Goal: Information Seeking & Learning: Compare options

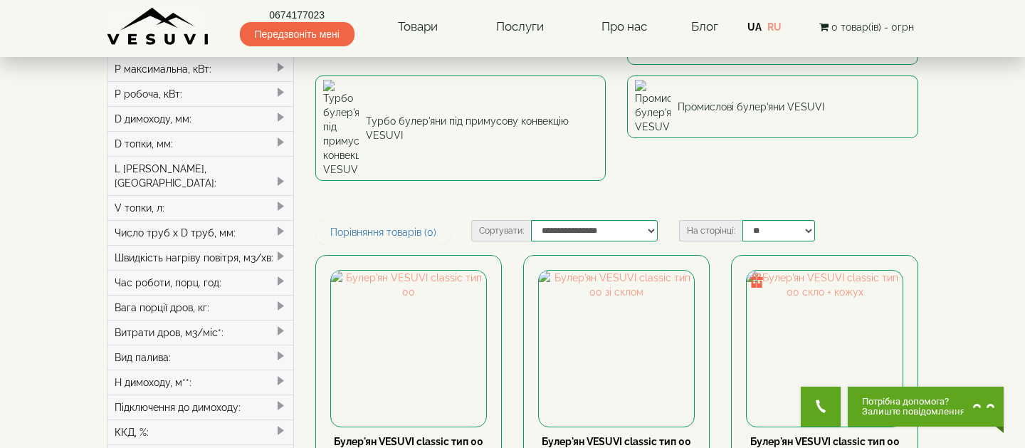
scroll to position [207, 0]
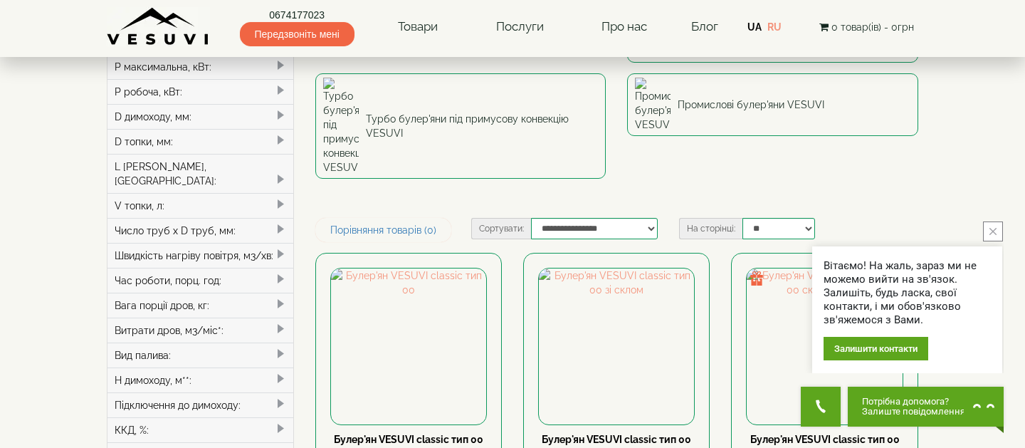
click at [997, 229] on button "close button" at bounding box center [993, 231] width 20 height 20
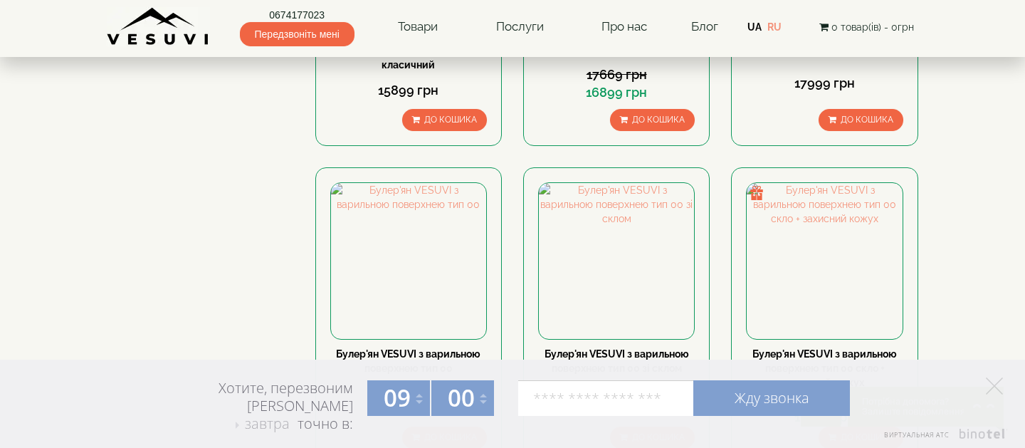
scroll to position [916, 0]
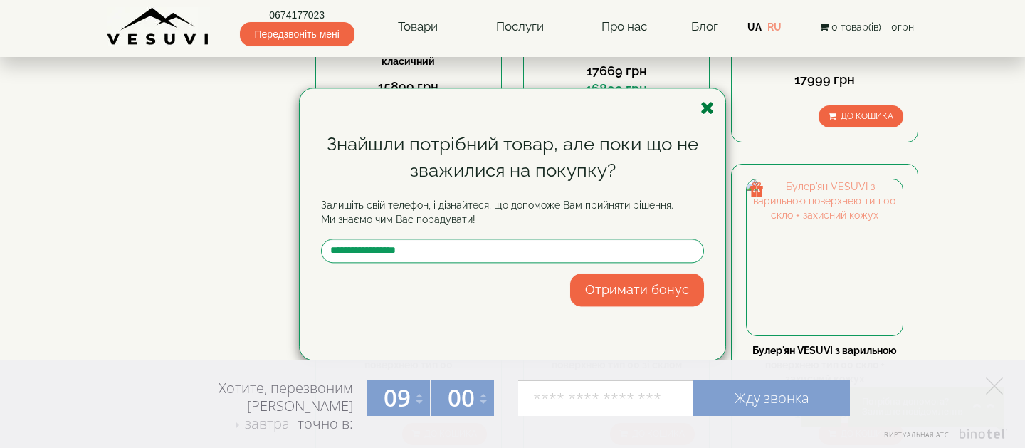
click at [708, 105] on icon "button" at bounding box center [708, 108] width 14 height 18
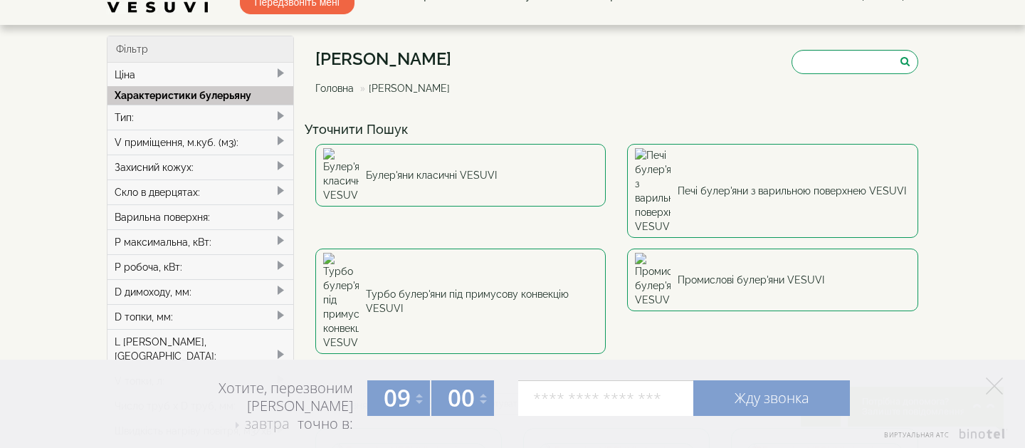
scroll to position [0, 0]
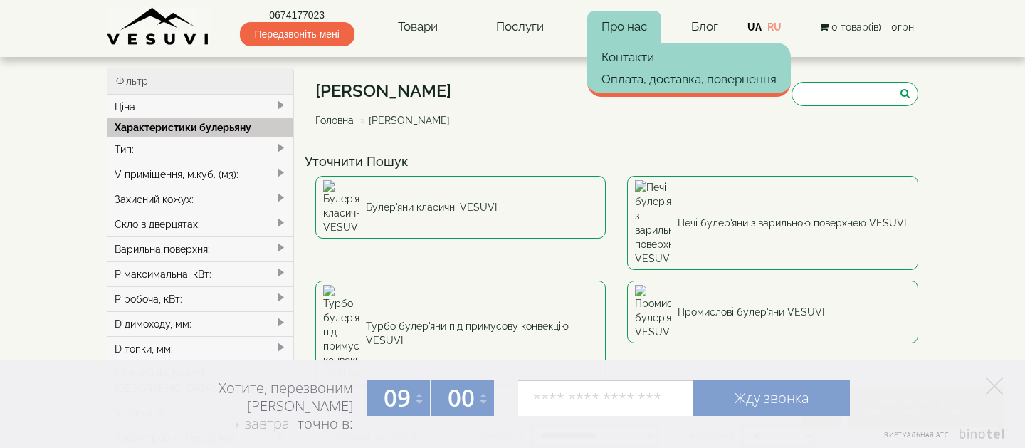
click at [622, 25] on link "Про нас" at bounding box center [624, 27] width 74 height 33
click at [629, 56] on link "Контакти" at bounding box center [689, 56] width 204 height 21
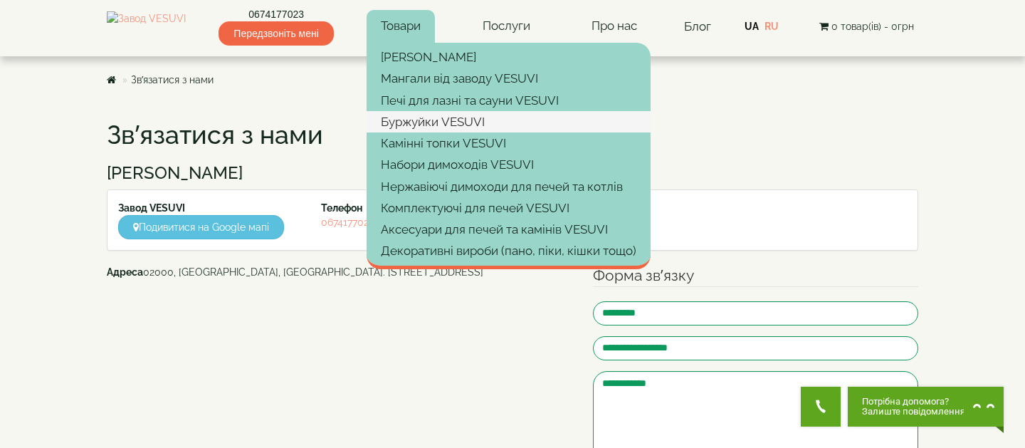
click at [433, 120] on link "Буржуйки VESUVI" at bounding box center [509, 121] width 284 height 21
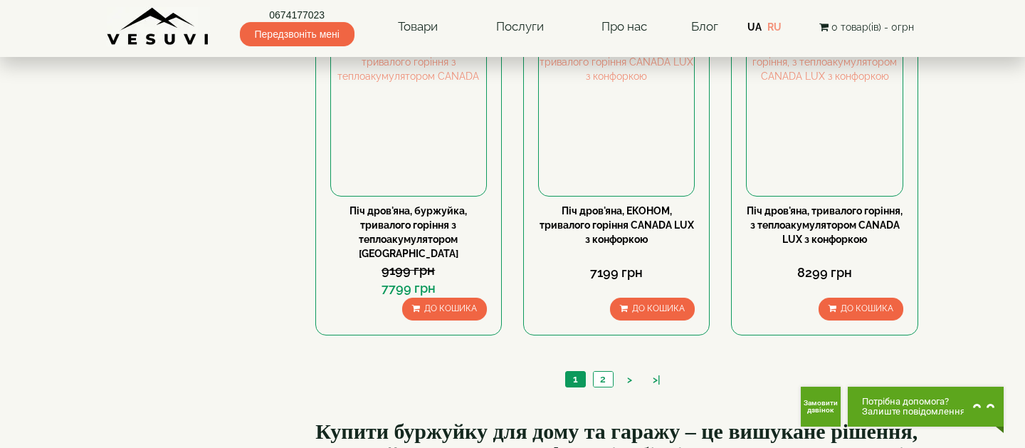
scroll to position [1416, 0]
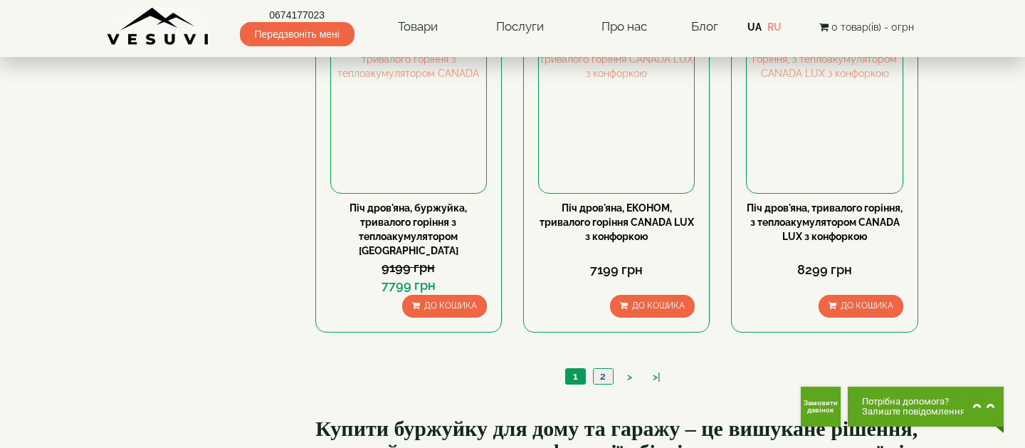
click at [601, 369] on link "2" at bounding box center [603, 376] width 20 height 15
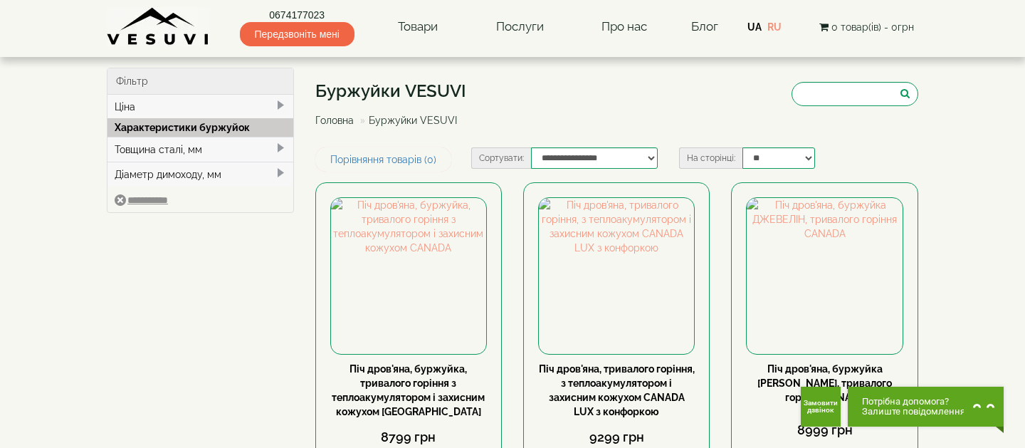
click at [170, 149] on div "Товщина сталі, мм" at bounding box center [201, 149] width 186 height 25
click at [160, 195] on div "Діаметр димоходу, мм" at bounding box center [201, 194] width 186 height 25
click at [149, 111] on div "Ціна" at bounding box center [201, 107] width 186 height 24
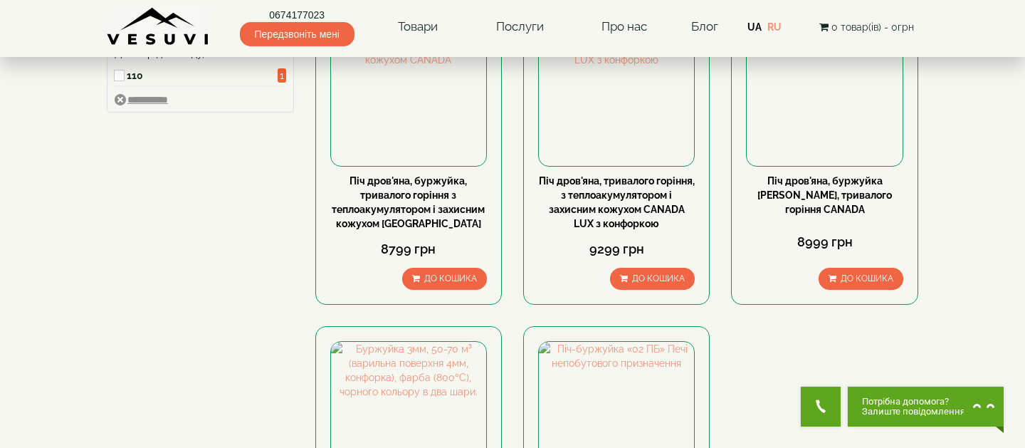
scroll to position [186, 0]
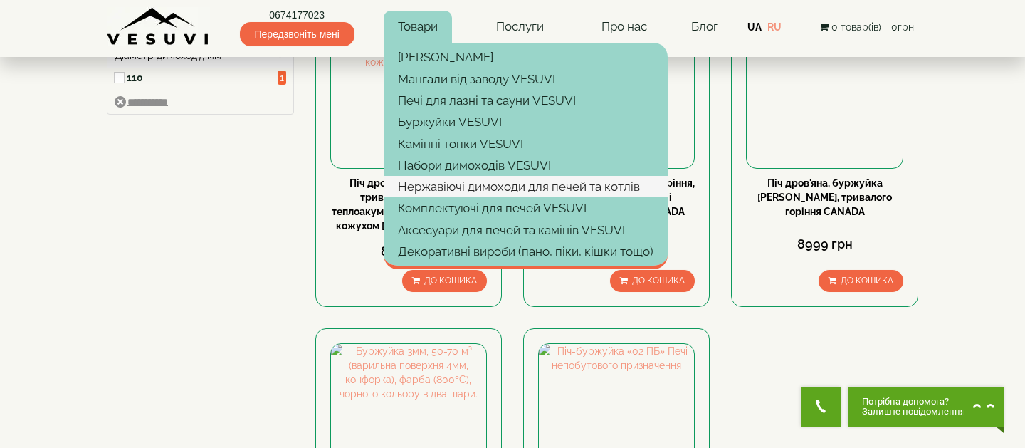
click at [424, 182] on link "Нержавіючі димоходи для печей та котлів" at bounding box center [526, 186] width 284 height 21
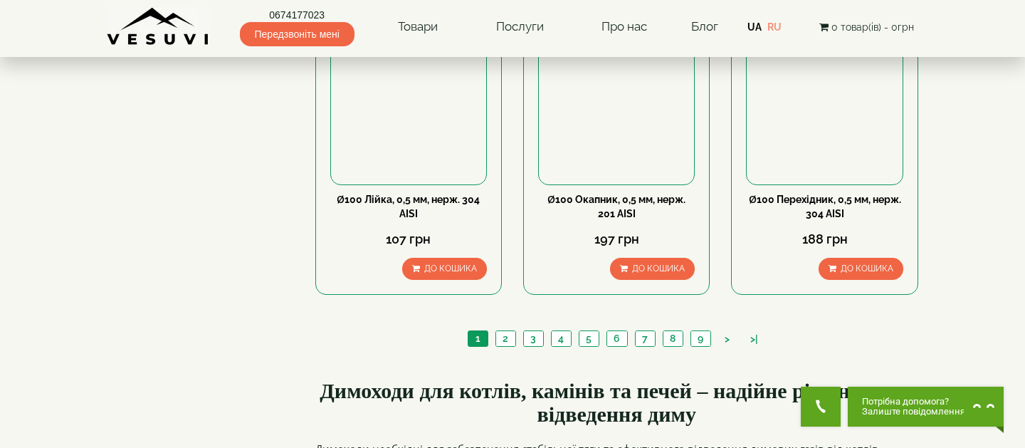
scroll to position [1571, 0]
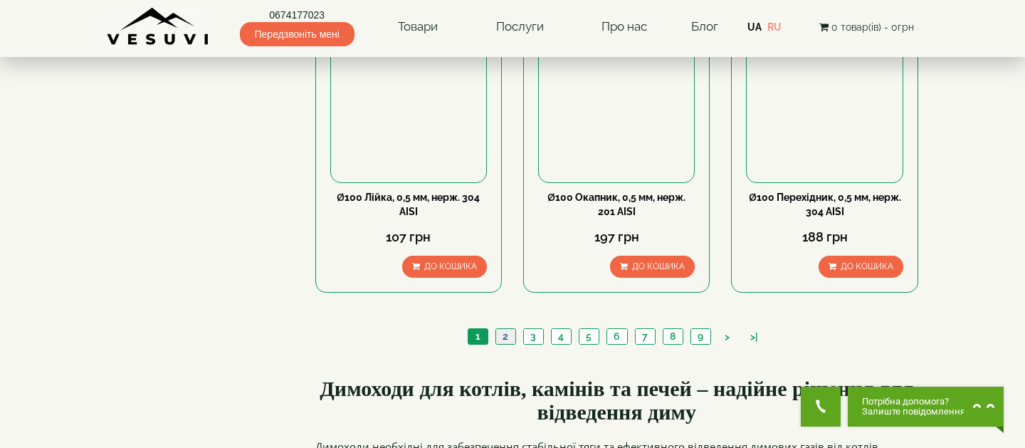
click at [504, 329] on link "2" at bounding box center [506, 336] width 20 height 15
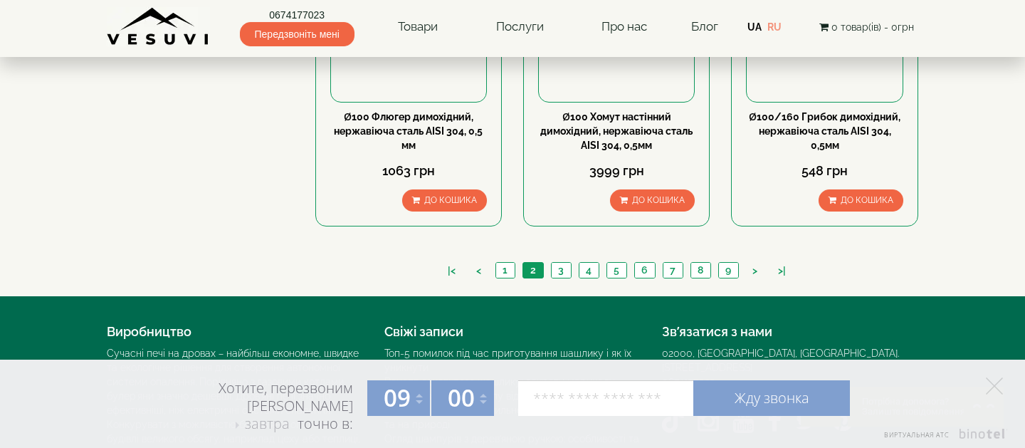
scroll to position [1624, 0]
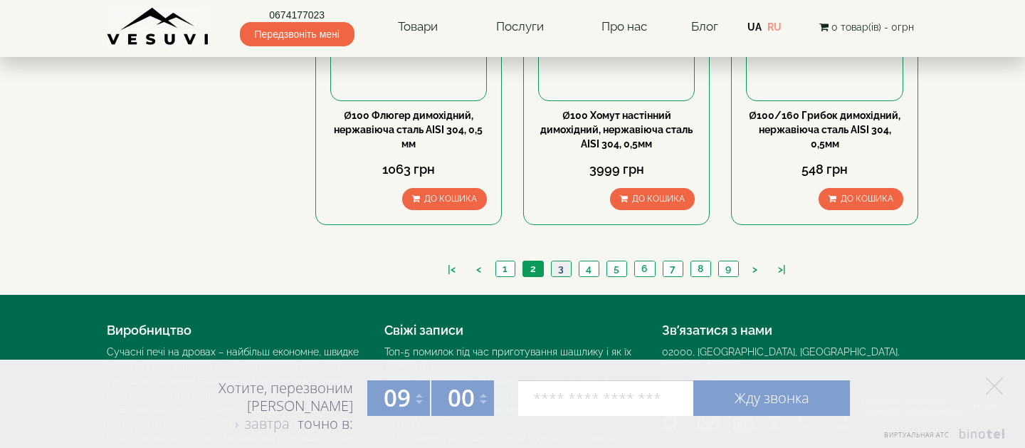
click at [562, 261] on link "3" at bounding box center [561, 268] width 20 height 15
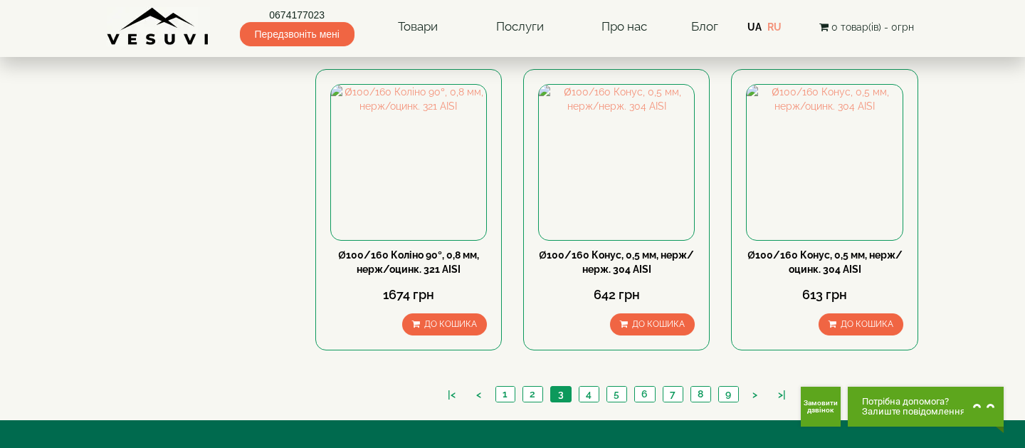
scroll to position [1482, 0]
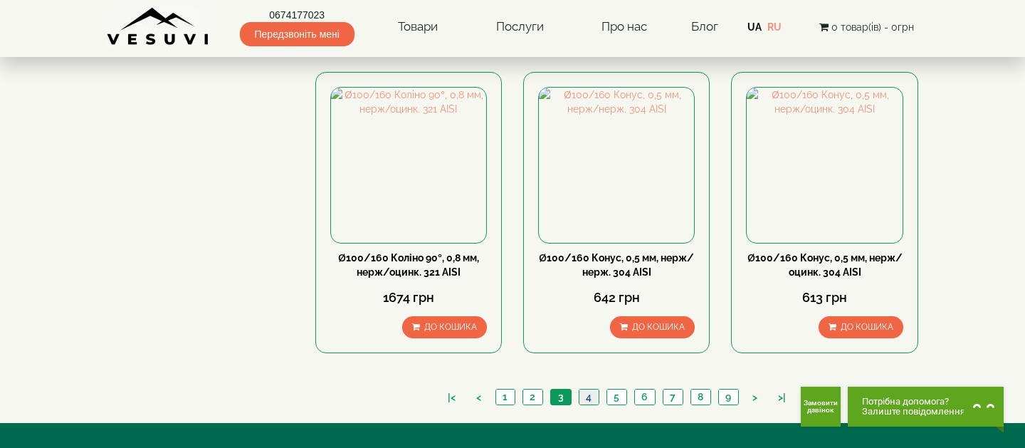
click at [589, 389] on link "4" at bounding box center [589, 396] width 20 height 15
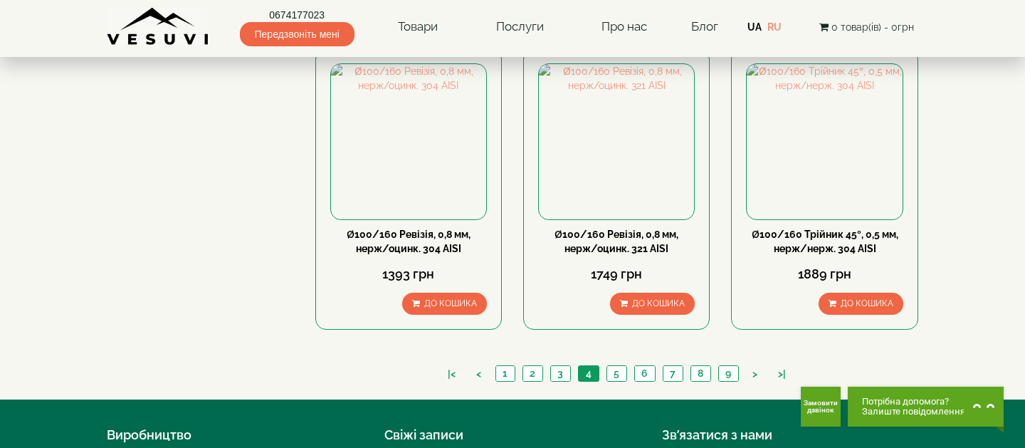
scroll to position [1506, 0]
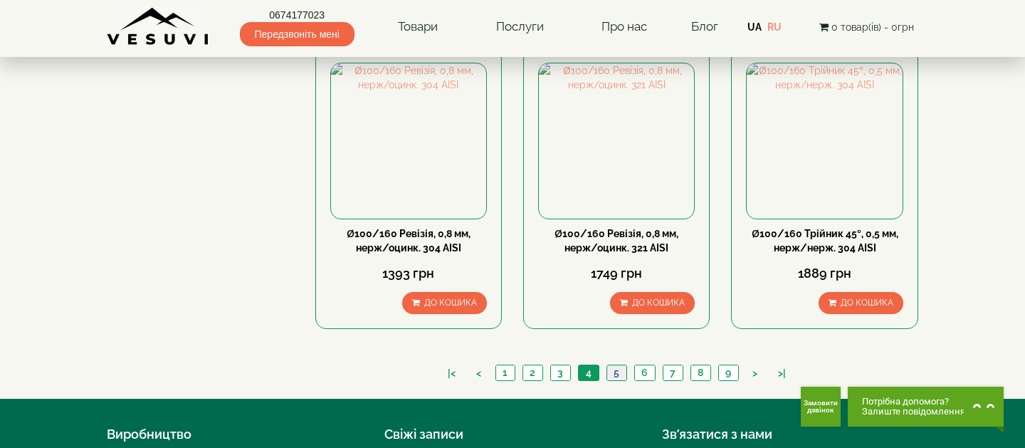
click at [619, 365] on link "5" at bounding box center [617, 372] width 20 height 15
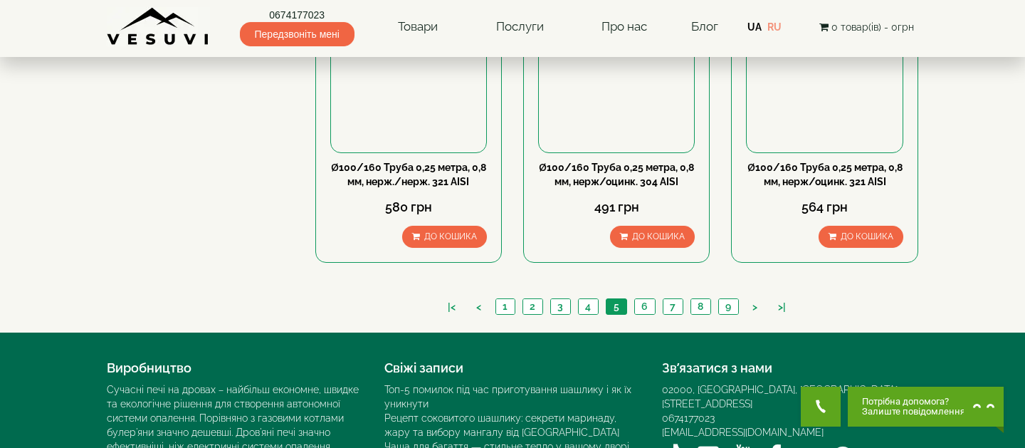
scroll to position [1574, 0]
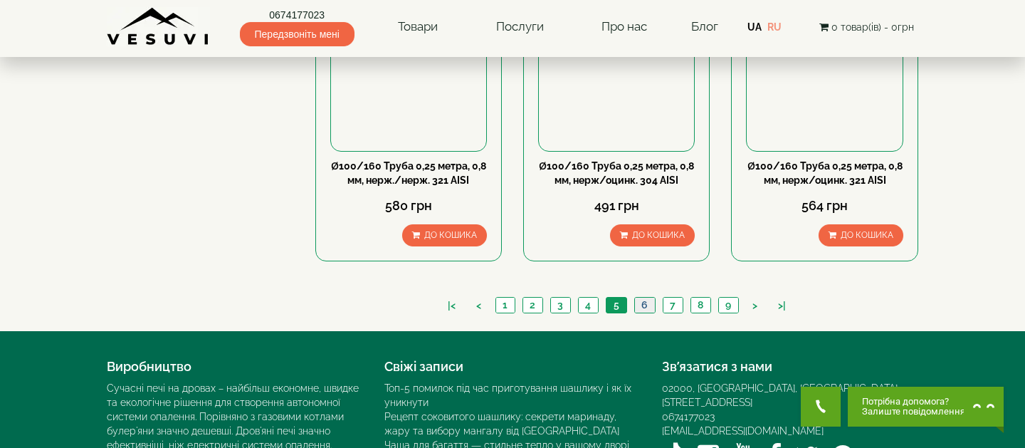
click at [641, 298] on link "6" at bounding box center [644, 305] width 21 height 15
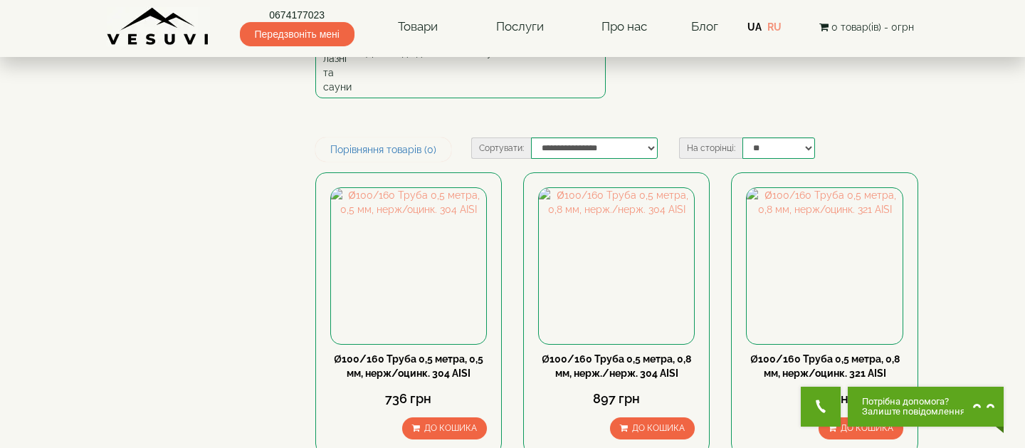
scroll to position [174, 0]
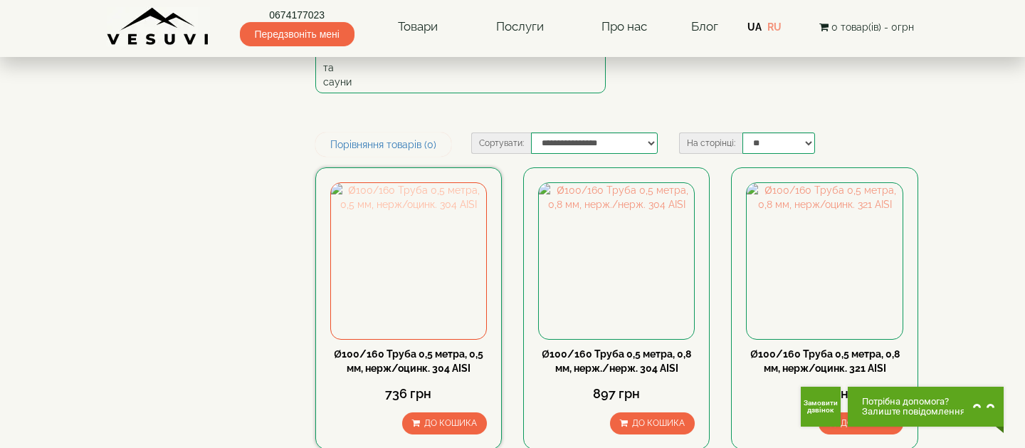
click at [401, 246] on img at bounding box center [408, 260] width 155 height 155
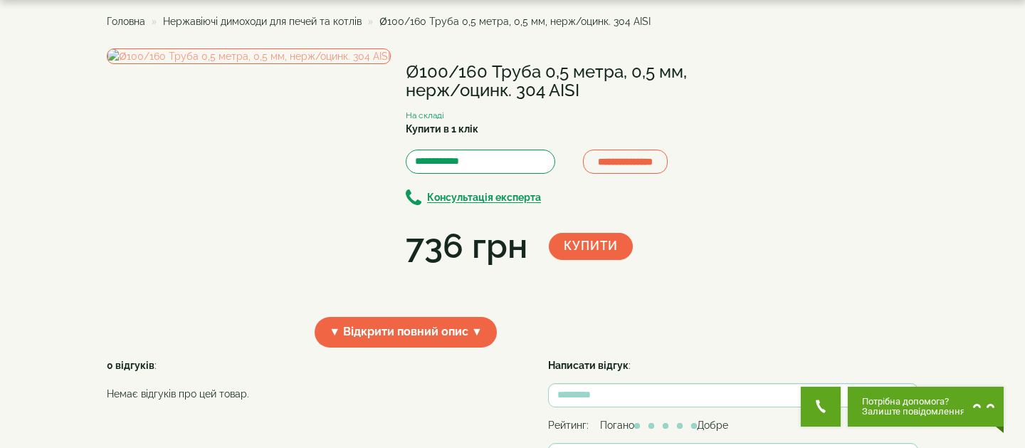
scroll to position [58, 0]
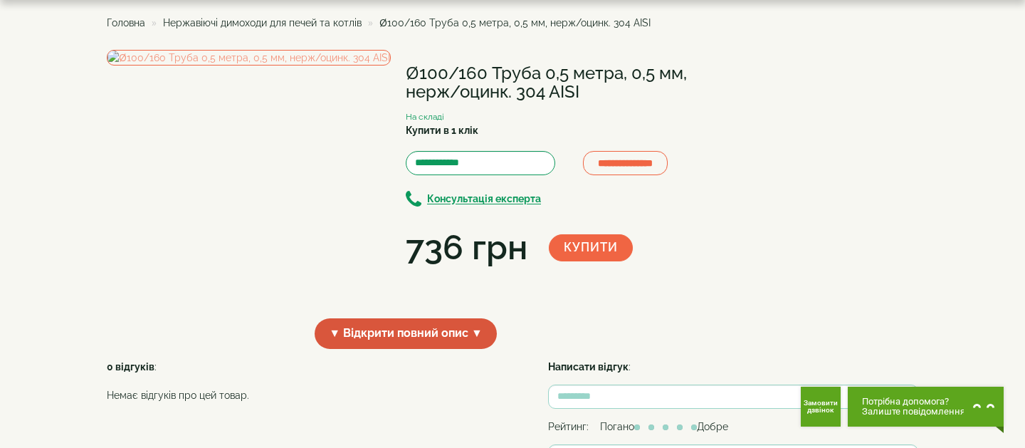
click at [410, 349] on span "▼ Відкрити повний опис ▼" at bounding box center [406, 333] width 182 height 31
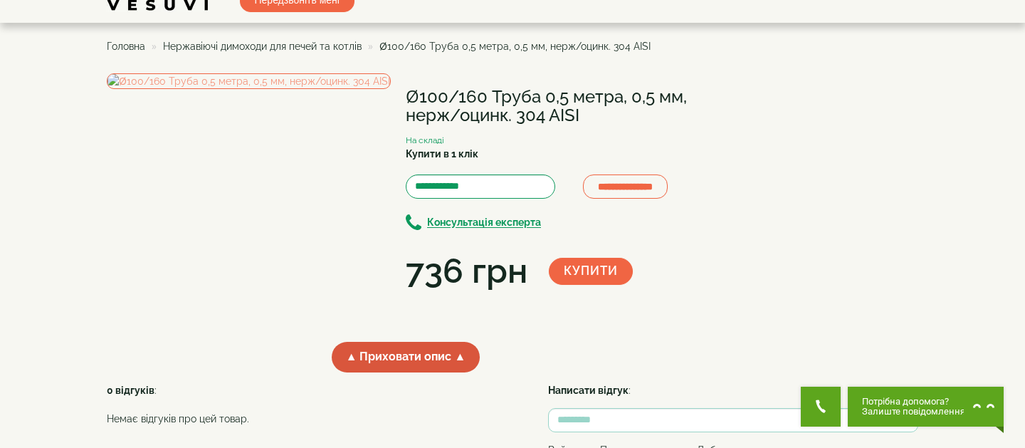
scroll to position [0, 0]
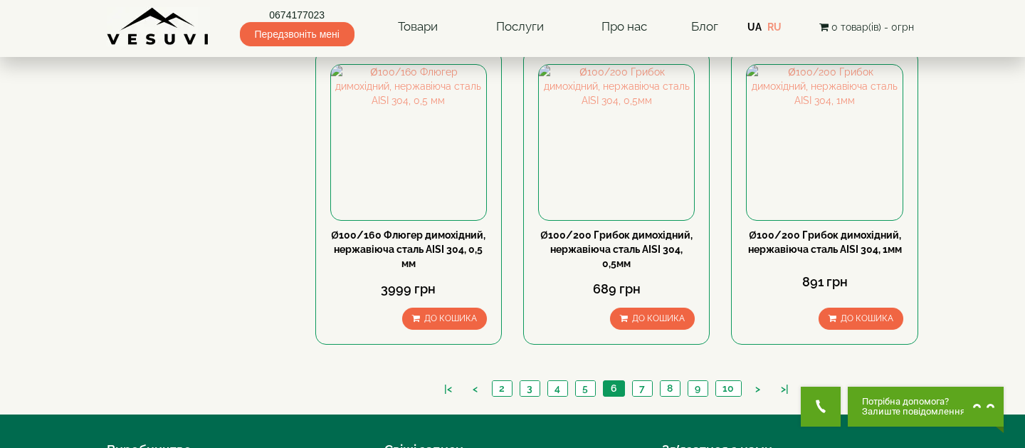
scroll to position [1505, 0]
click at [640, 380] on link "7" at bounding box center [642, 387] width 20 height 15
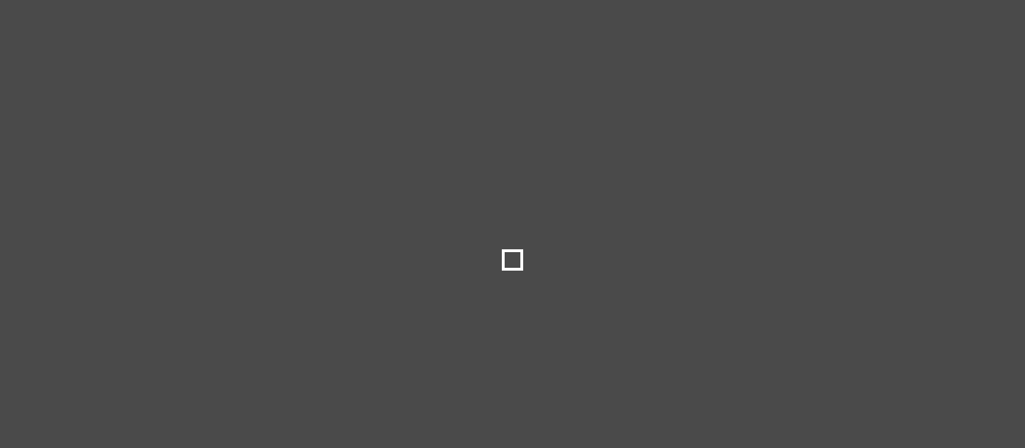
select select
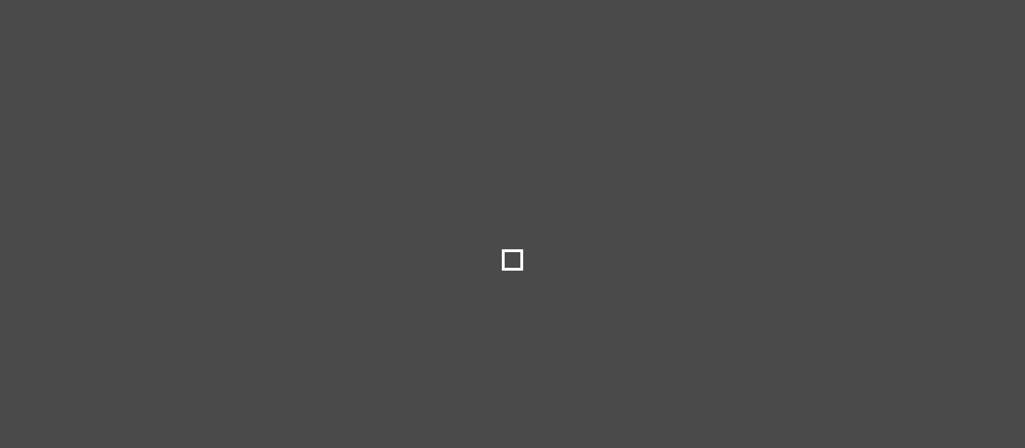
scroll to position [1482, 0]
